Goal: Browse casually: Explore the website without a specific task or goal

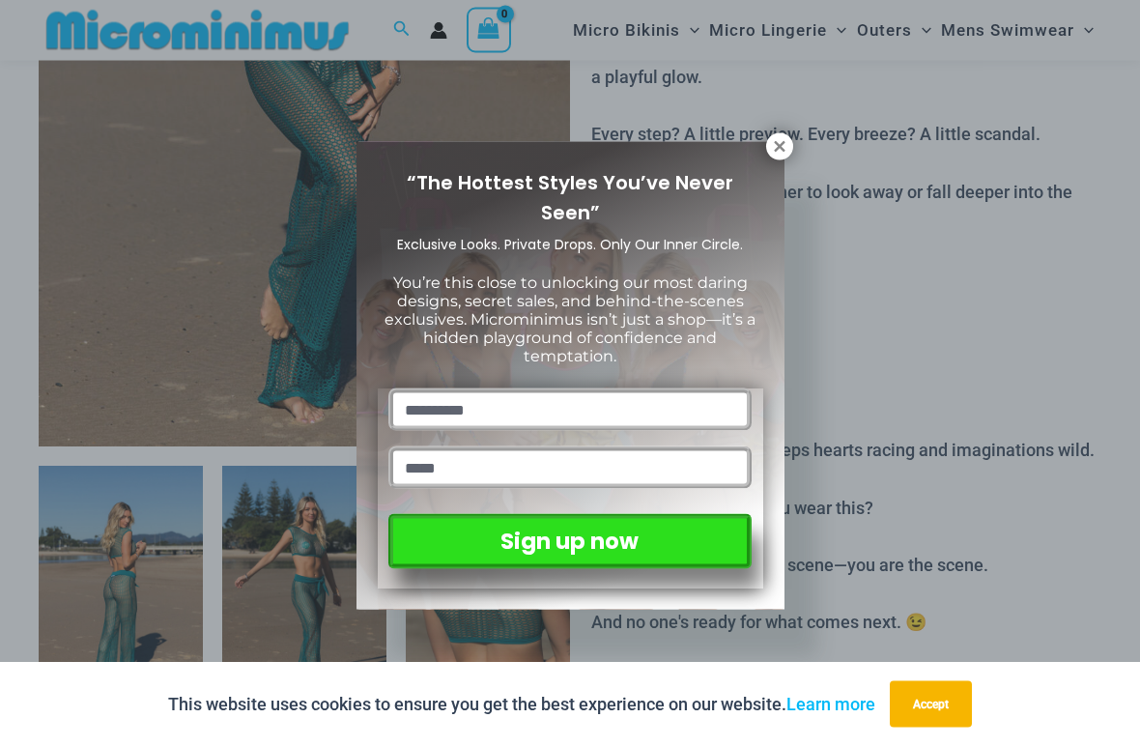
scroll to position [470, 0]
click at [787, 143] on icon at bounding box center [779, 146] width 17 height 17
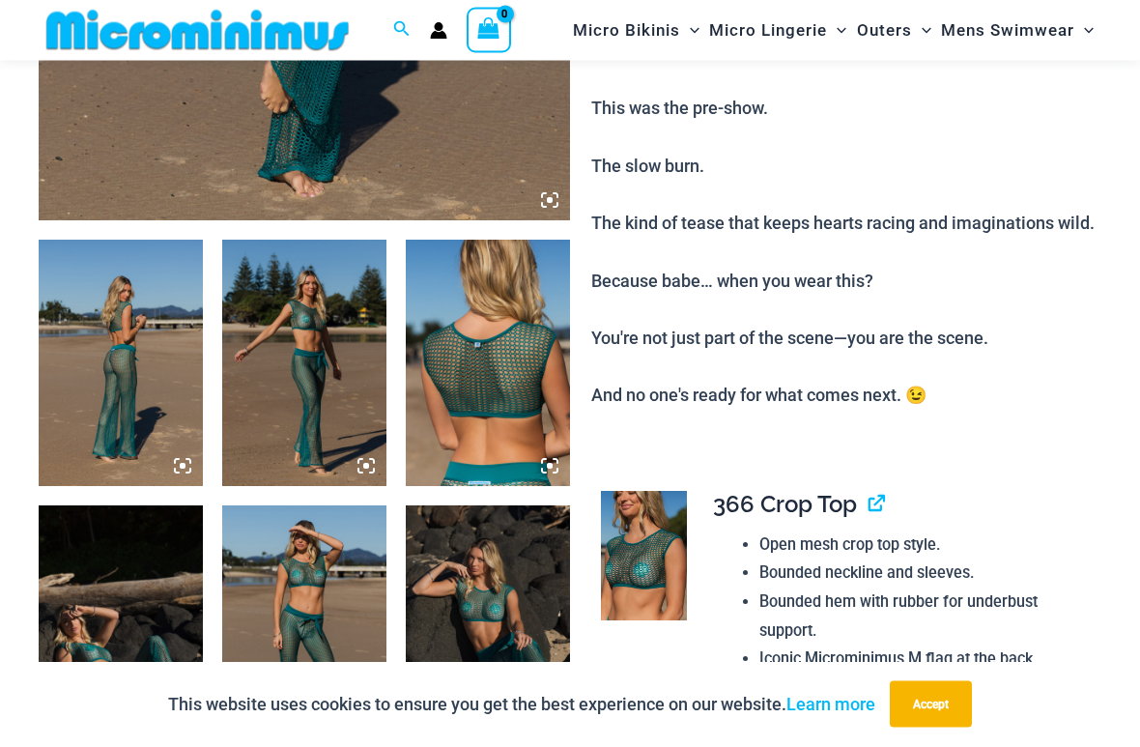
scroll to position [695, 0]
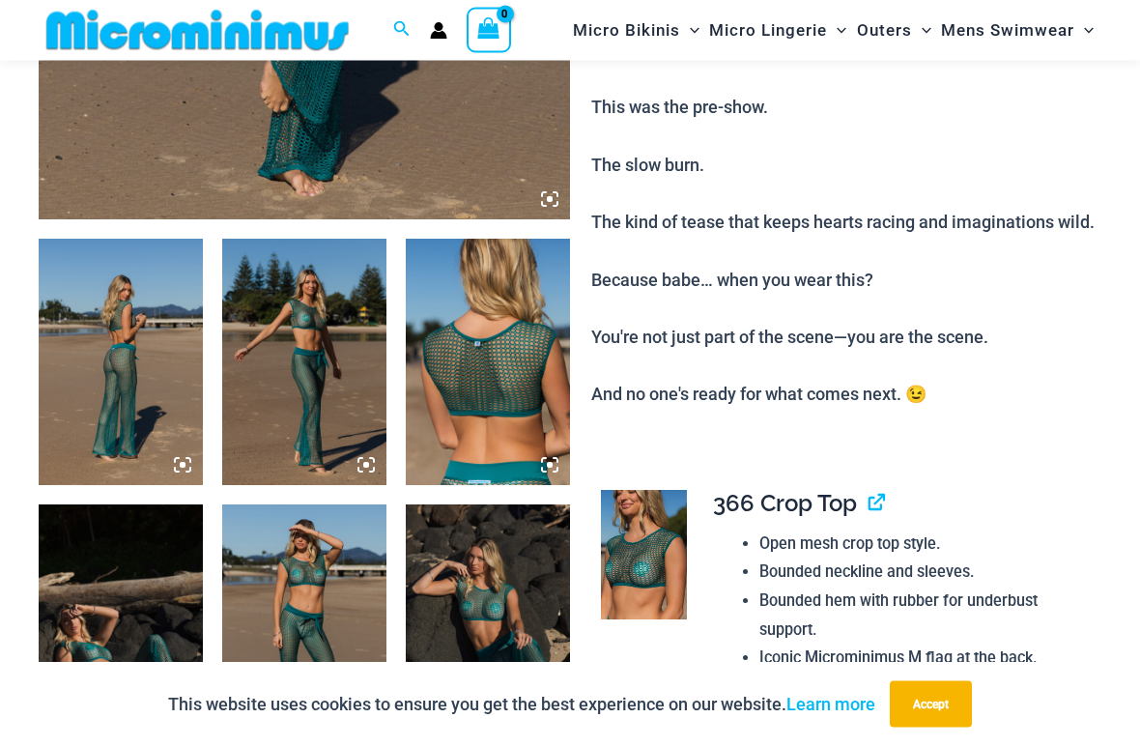
click at [102, 408] on img at bounding box center [121, 363] width 164 height 246
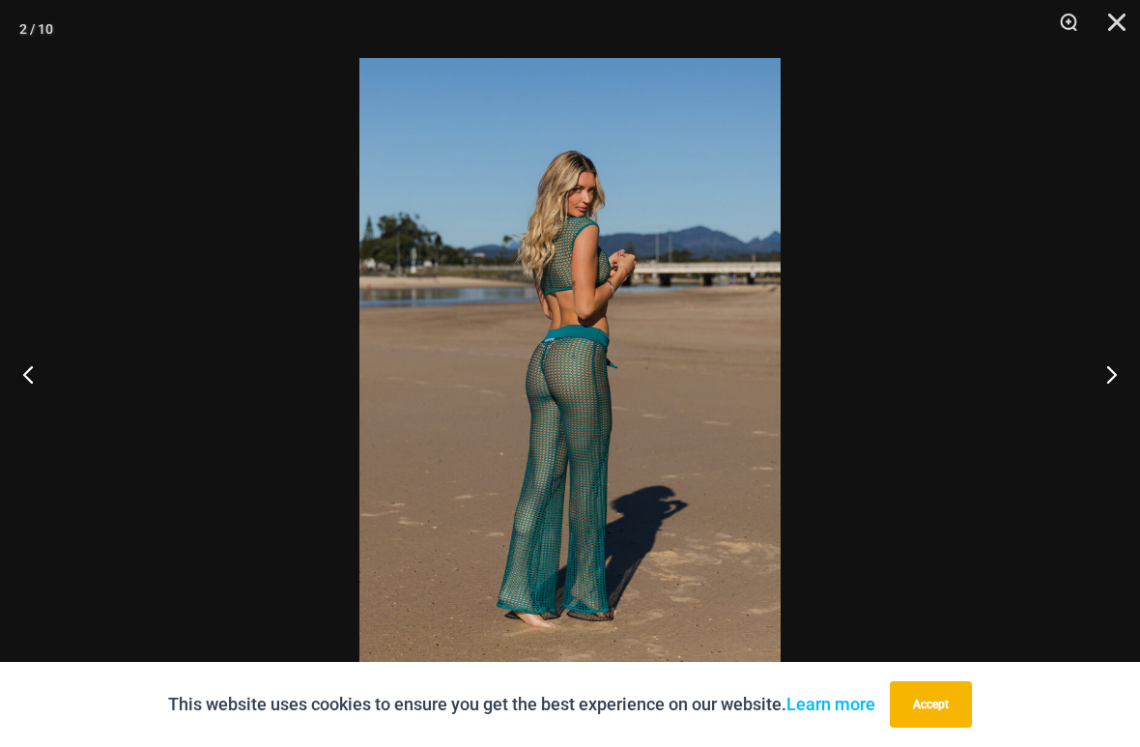
click at [1107, 385] on button "Next" at bounding box center [1104, 374] width 72 height 97
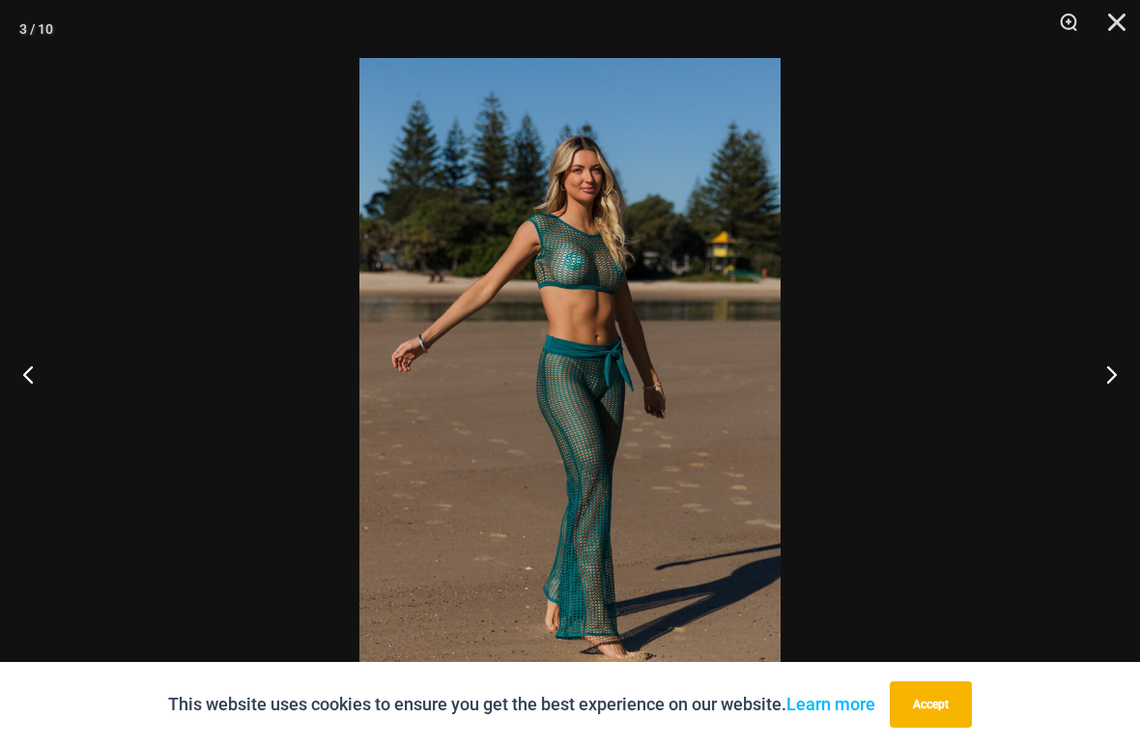
click at [1114, 384] on button "Next" at bounding box center [1104, 374] width 72 height 97
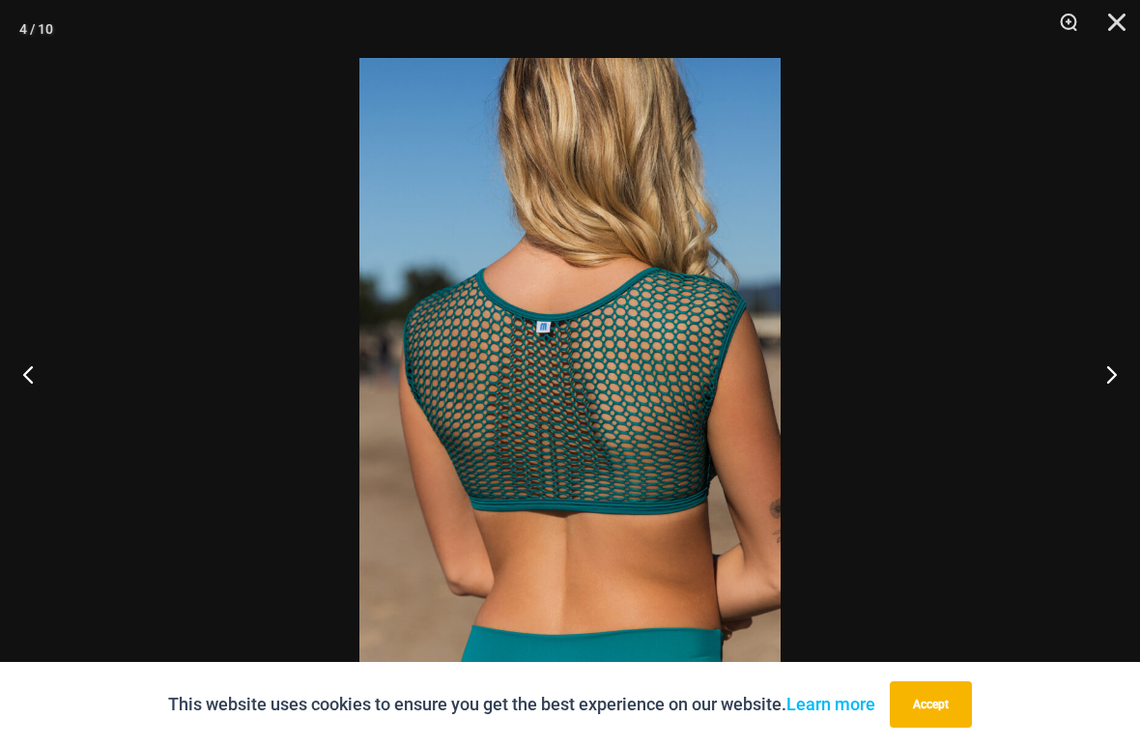
click at [1116, 384] on button "Next" at bounding box center [1104, 374] width 72 height 97
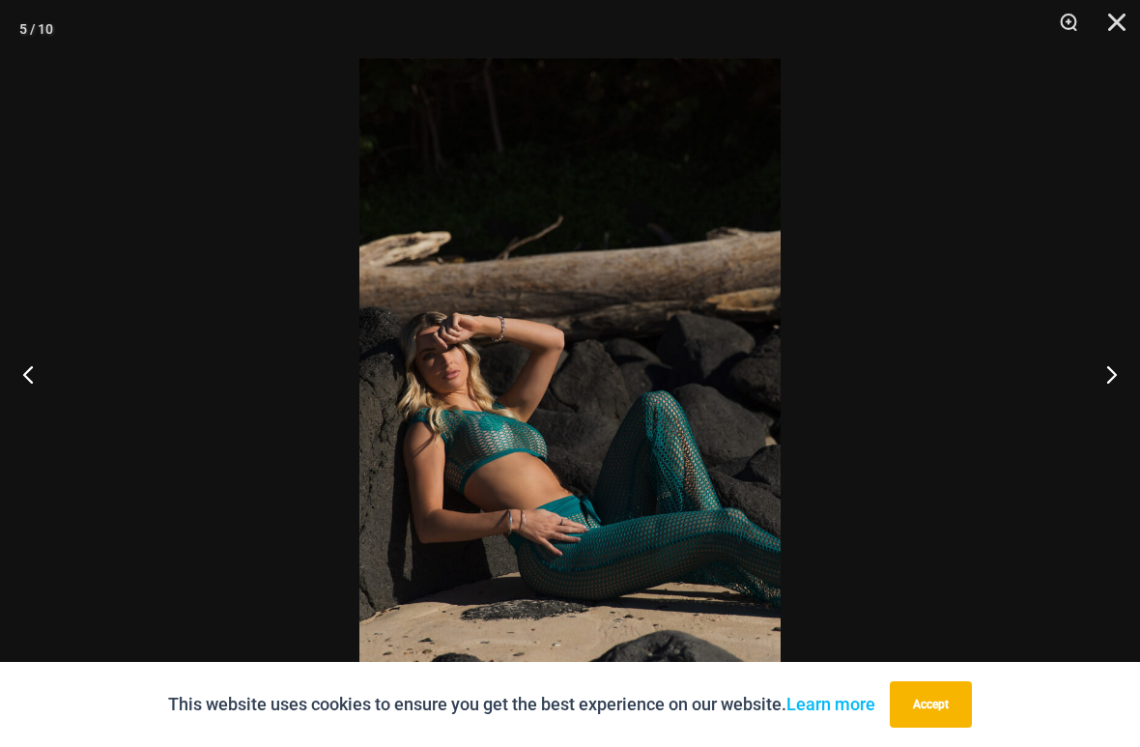
click at [1120, 387] on button "Next" at bounding box center [1104, 374] width 72 height 97
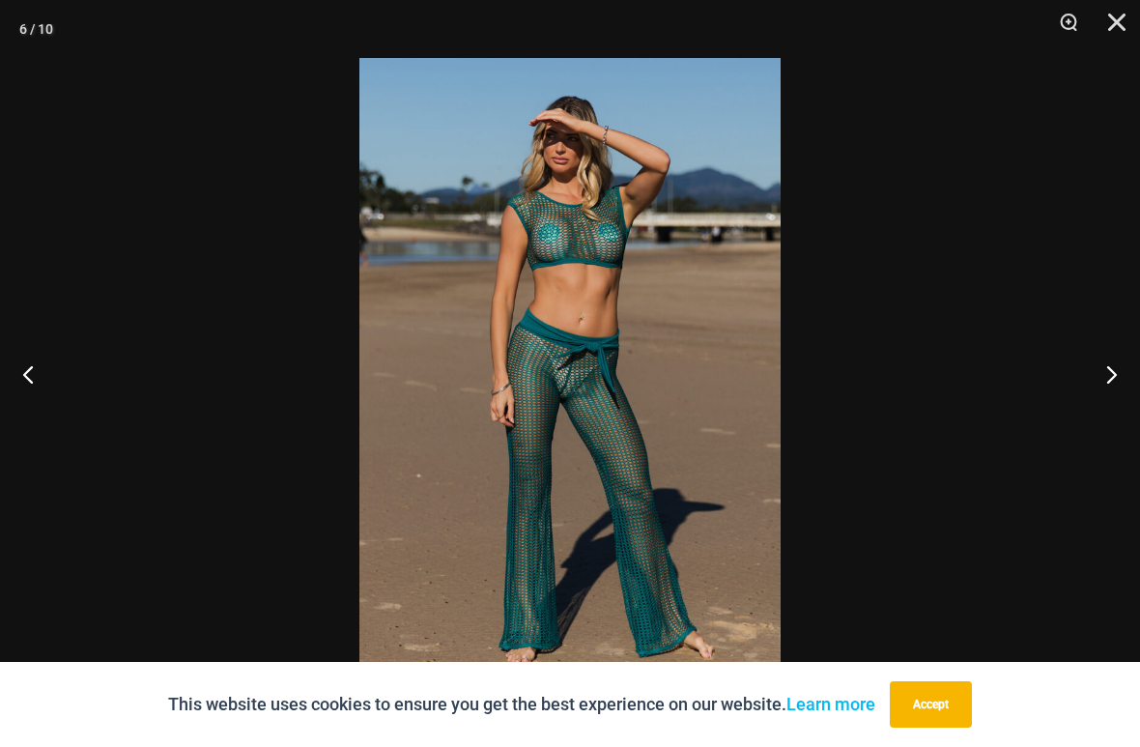
click at [1129, 381] on button "Next" at bounding box center [1104, 374] width 72 height 97
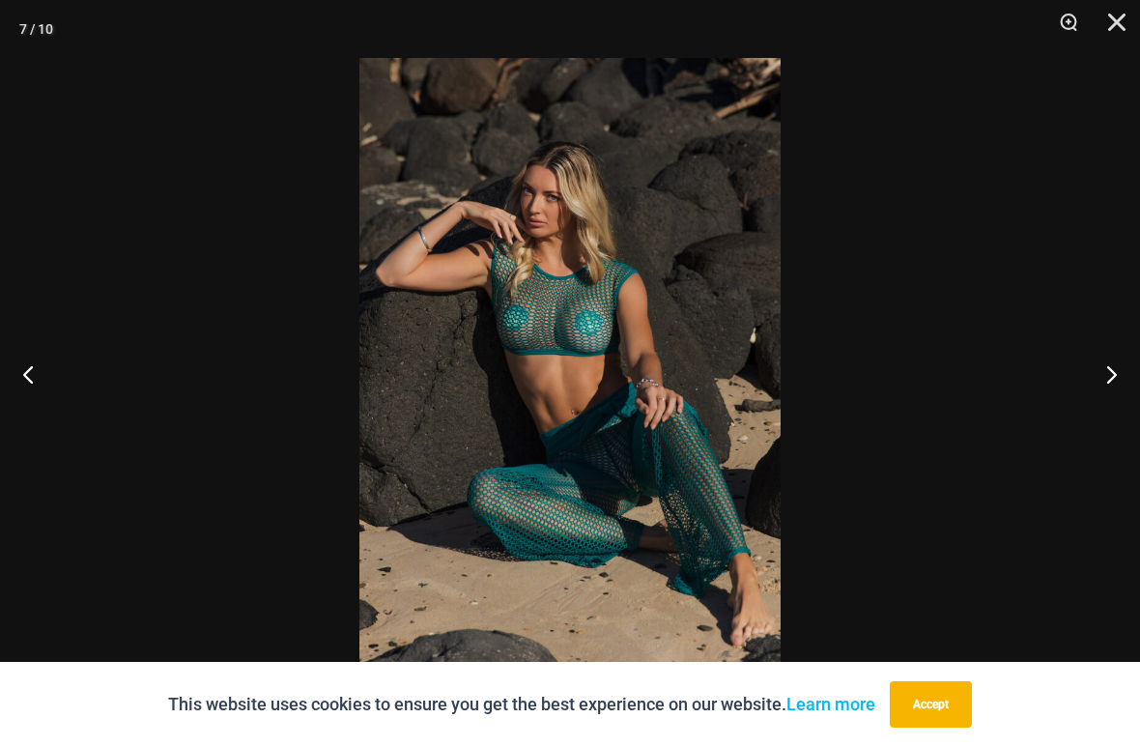
click at [1131, 386] on button "Next" at bounding box center [1104, 374] width 72 height 97
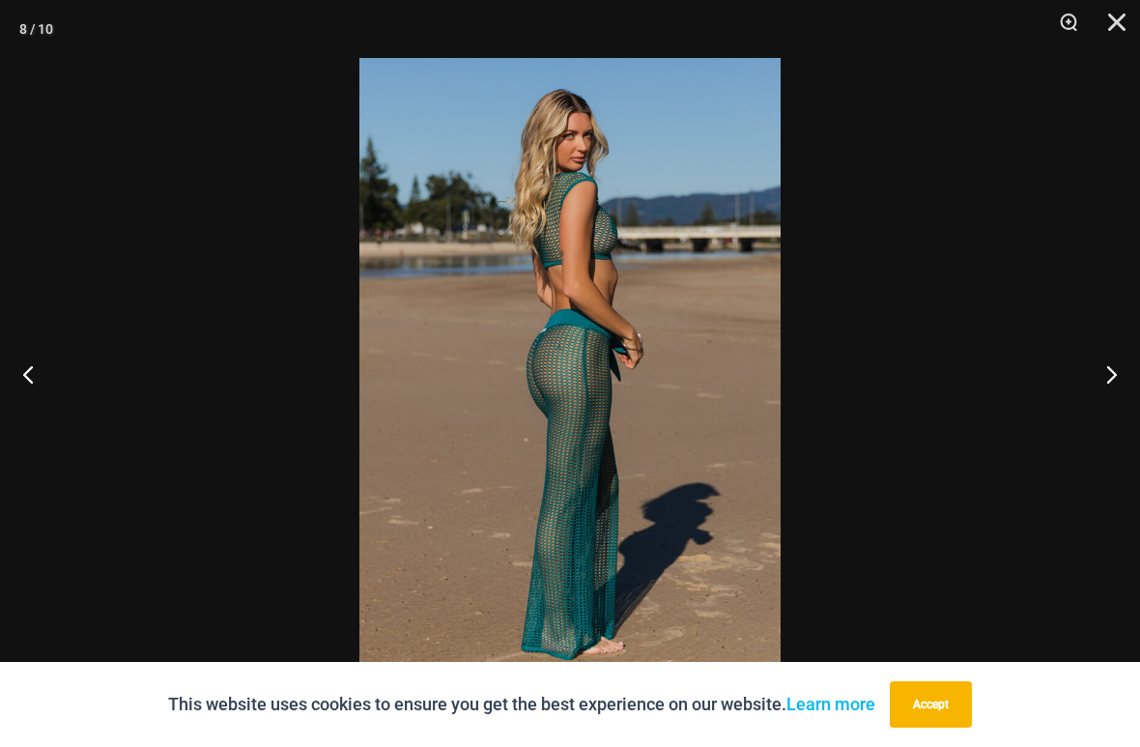
click at [1130, 386] on button "Next" at bounding box center [1104, 374] width 72 height 97
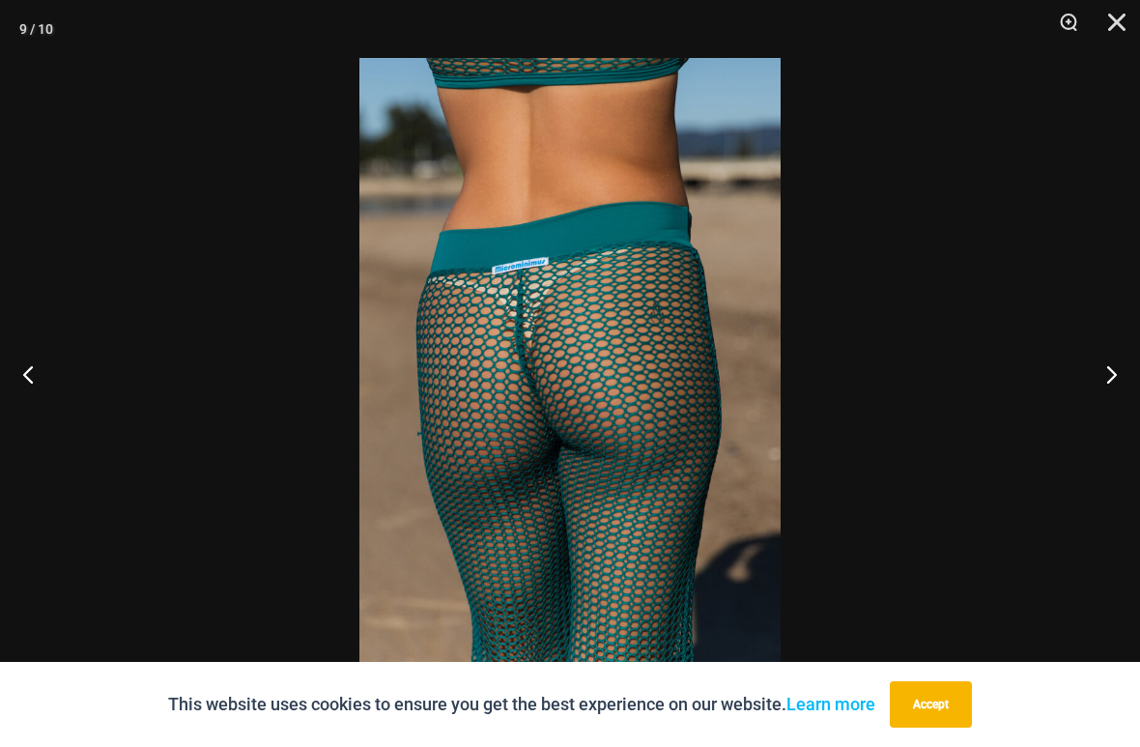
click at [1134, 382] on button "Next" at bounding box center [1104, 374] width 72 height 97
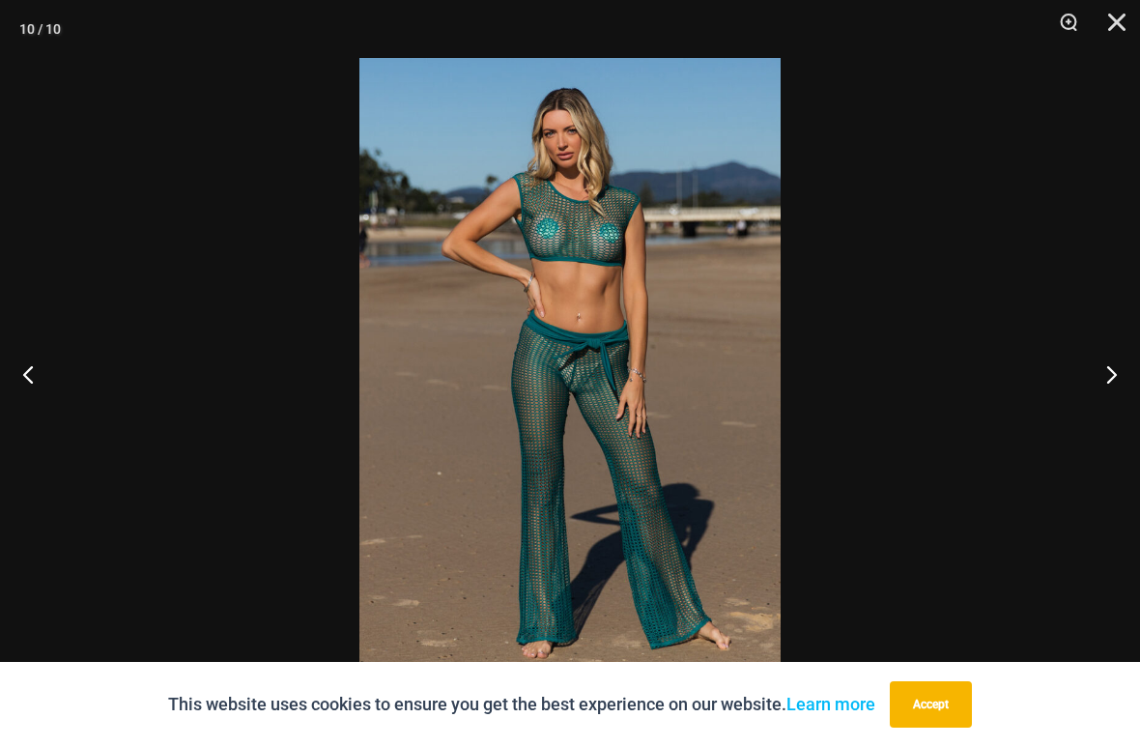
click at [1134, 381] on button "Next" at bounding box center [1104, 374] width 72 height 97
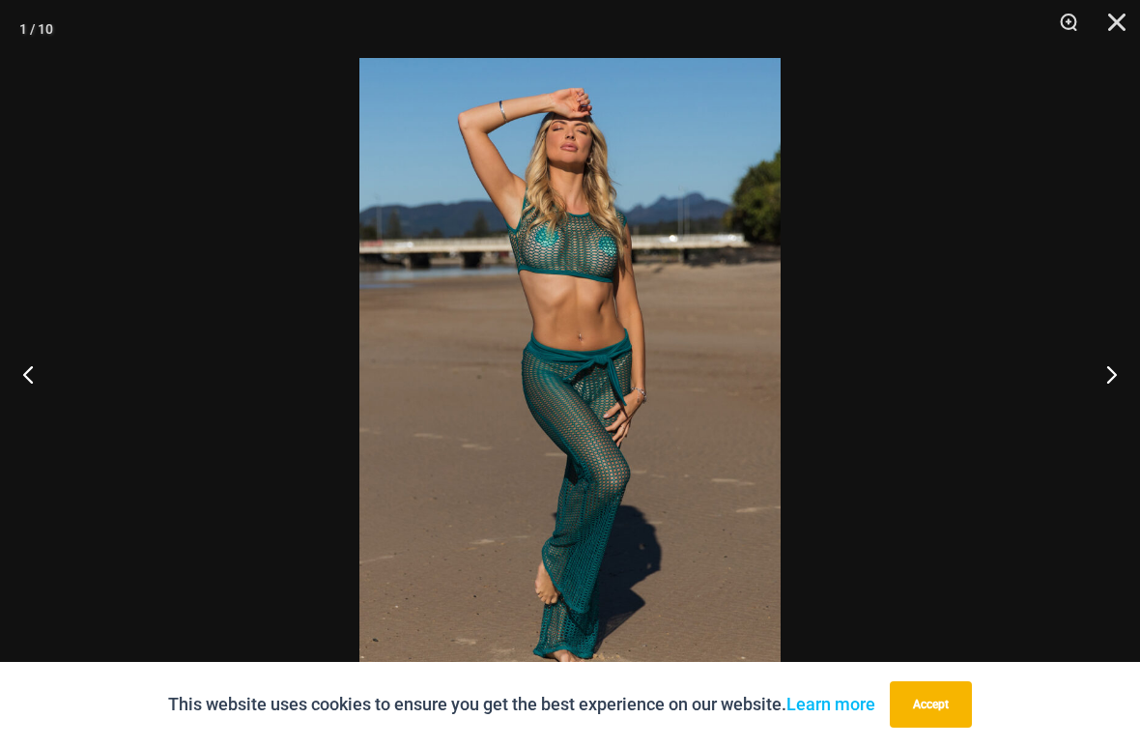
click at [1135, 383] on button "Next" at bounding box center [1104, 374] width 72 height 97
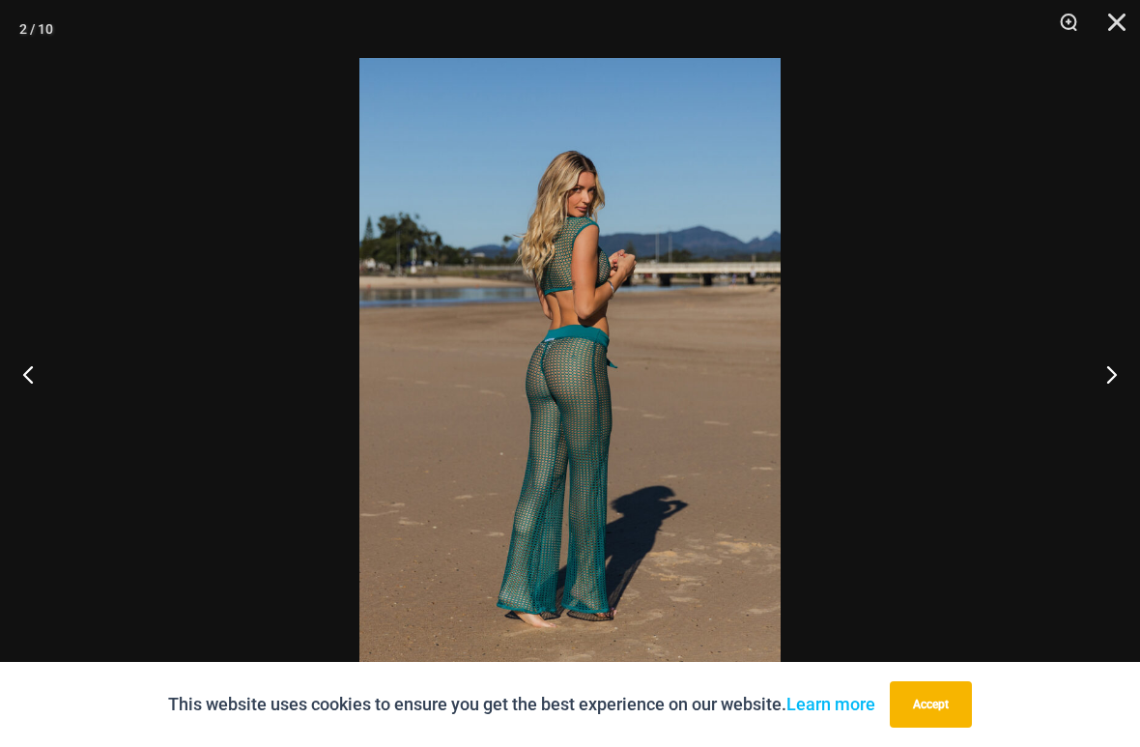
click at [1132, 378] on button "Next" at bounding box center [1104, 374] width 72 height 97
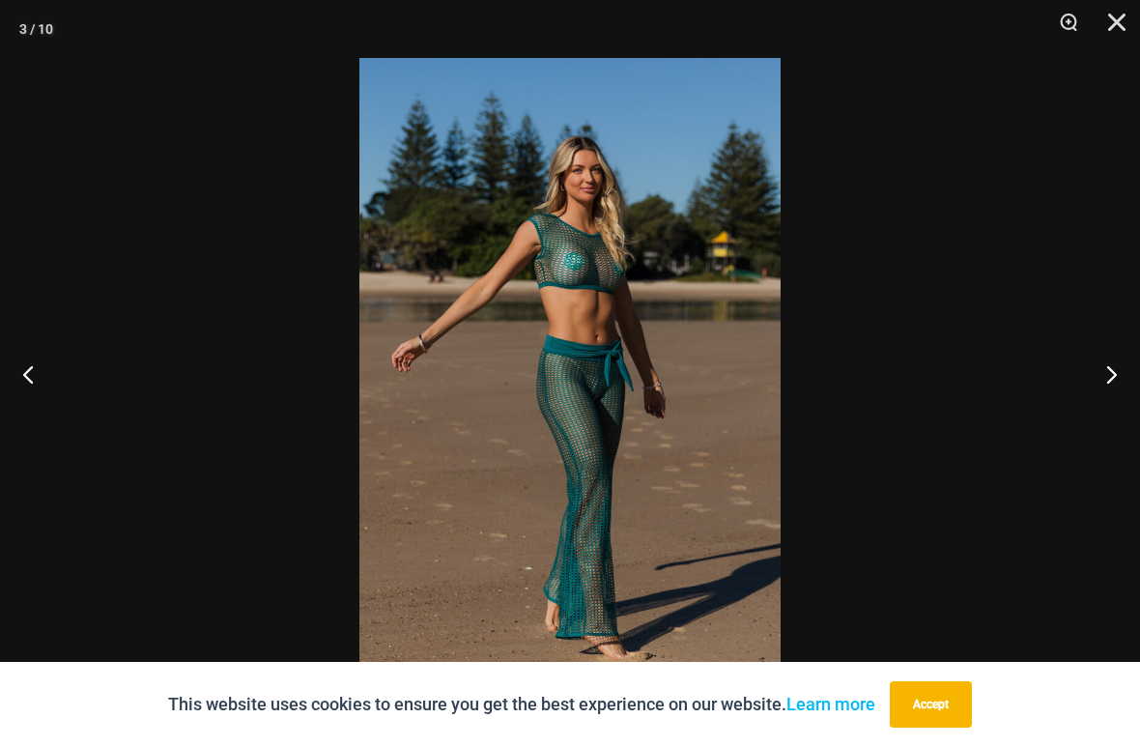
click at [1134, 379] on button "Next" at bounding box center [1104, 374] width 72 height 97
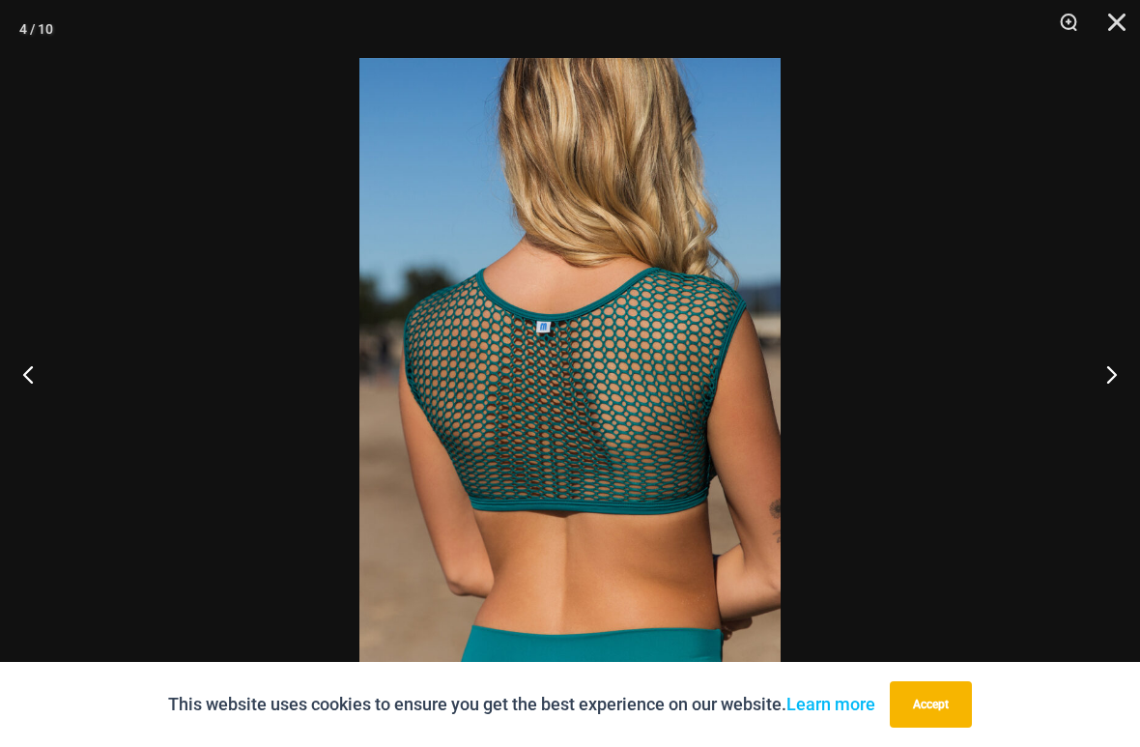
click at [1134, 379] on button "Next" at bounding box center [1104, 374] width 72 height 97
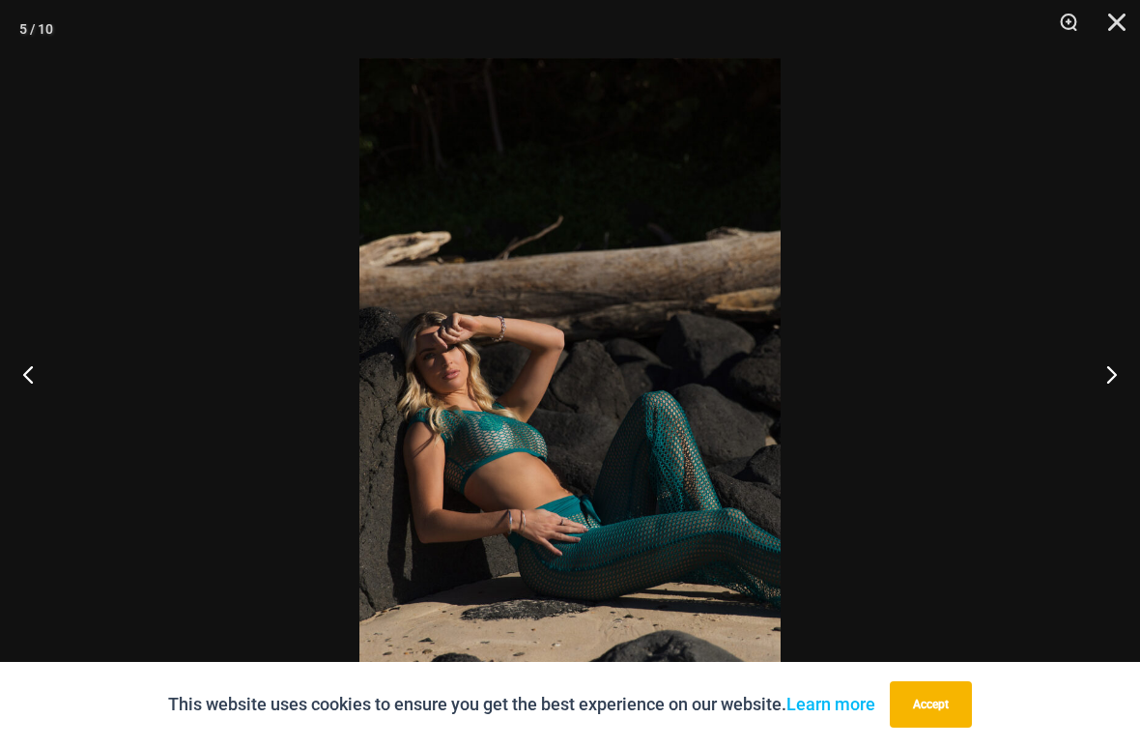
click at [1121, 22] on button "Close" at bounding box center [1110, 29] width 48 height 58
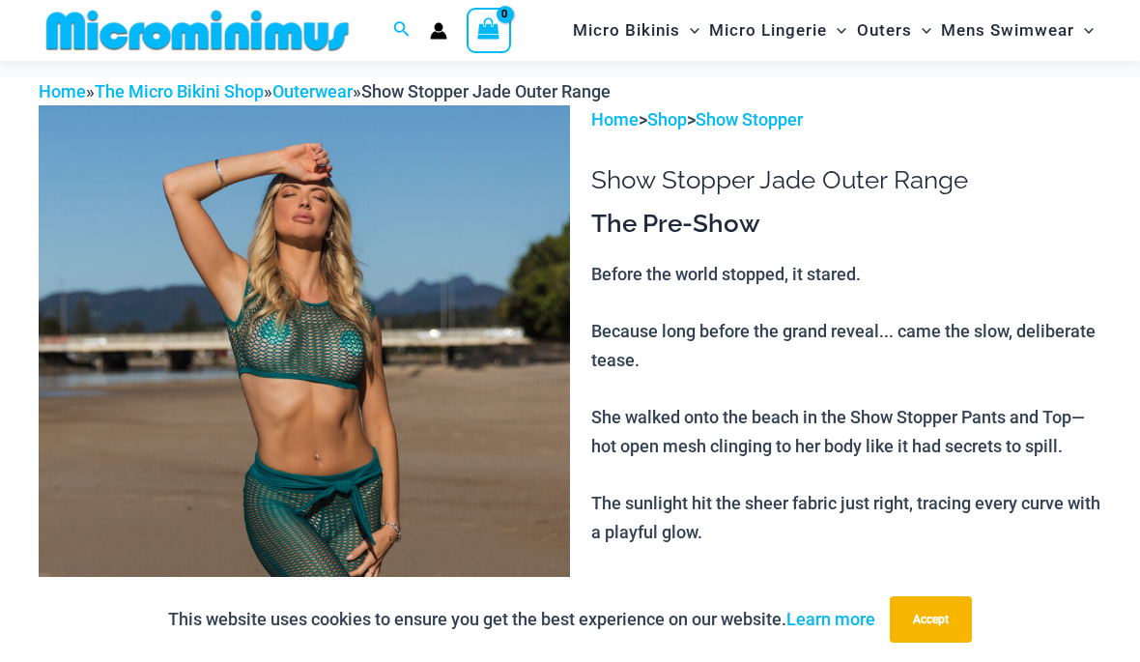
scroll to position [0, 0]
